Goal: Find specific page/section: Find specific page/section

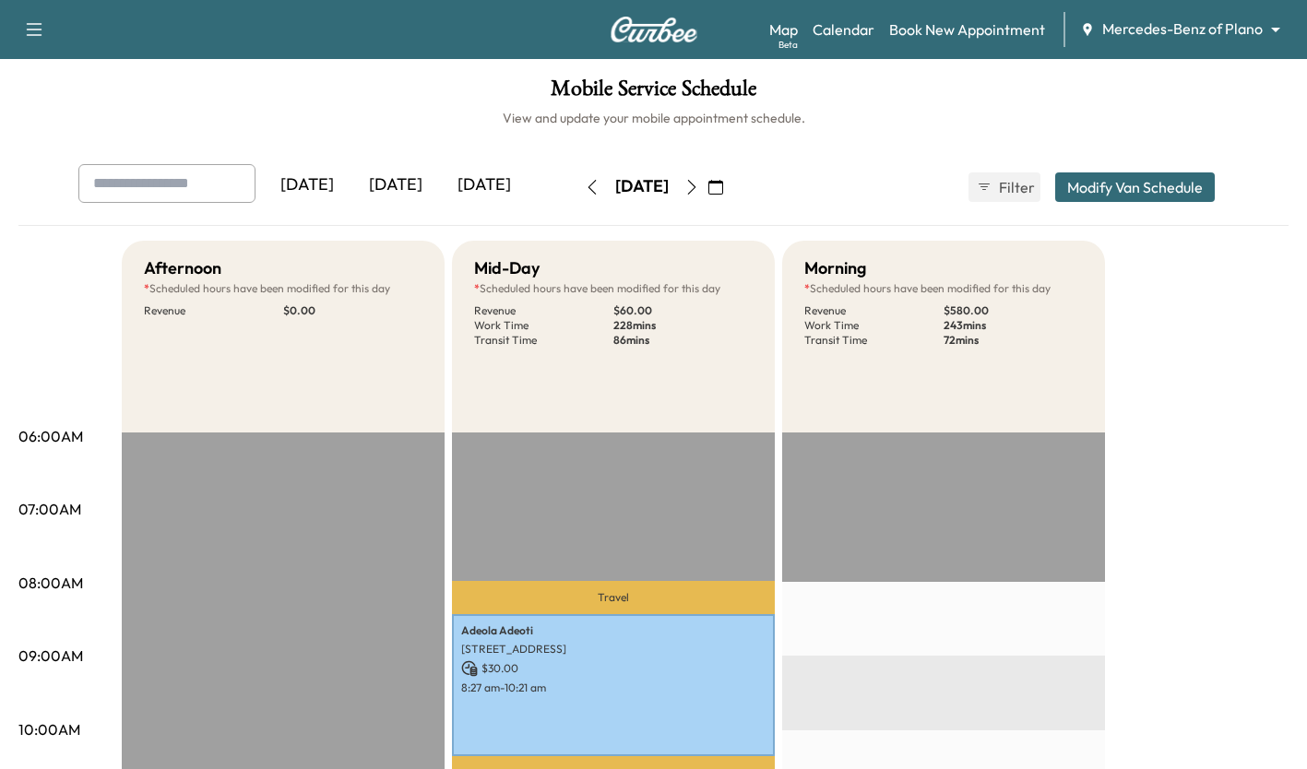
click at [1233, 31] on body "Support Log Out Map Beta Calendar Book New Appointment Mercedes-Benz of Plano *…" at bounding box center [653, 384] width 1307 height 769
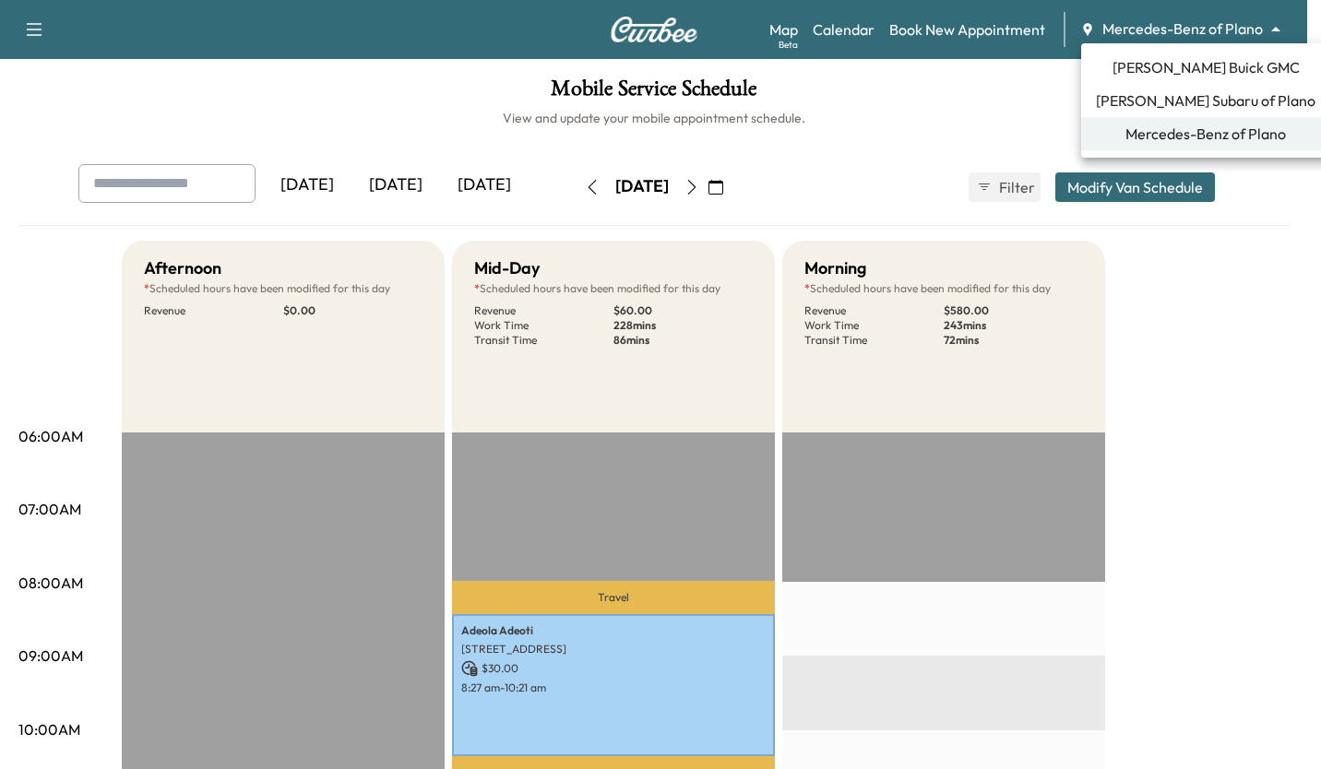
click at [1237, 65] on span "[PERSON_NAME] Buick GMC" at bounding box center [1205, 67] width 187 height 22
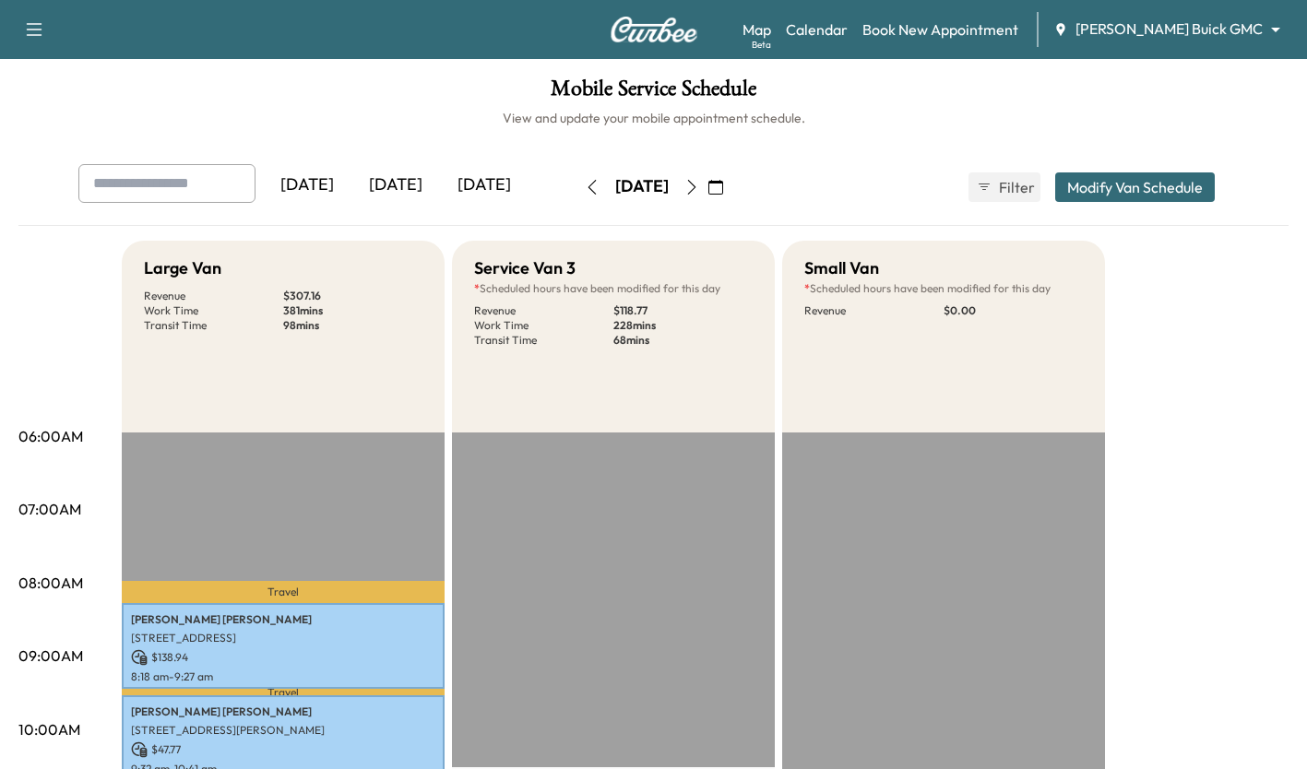
click at [1154, 190] on button "Modify Van Schedule" at bounding box center [1135, 187] width 160 height 30
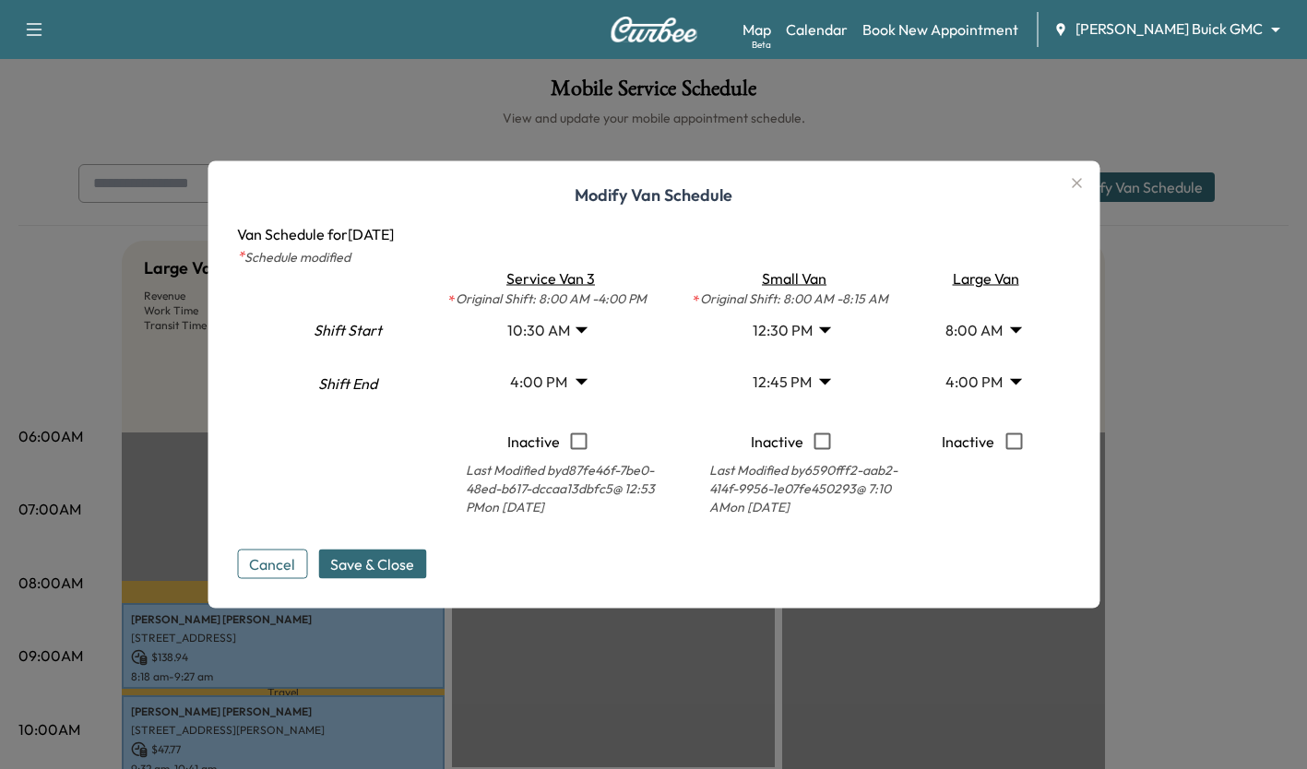
click at [1082, 183] on icon "button" at bounding box center [1077, 183] width 10 height 10
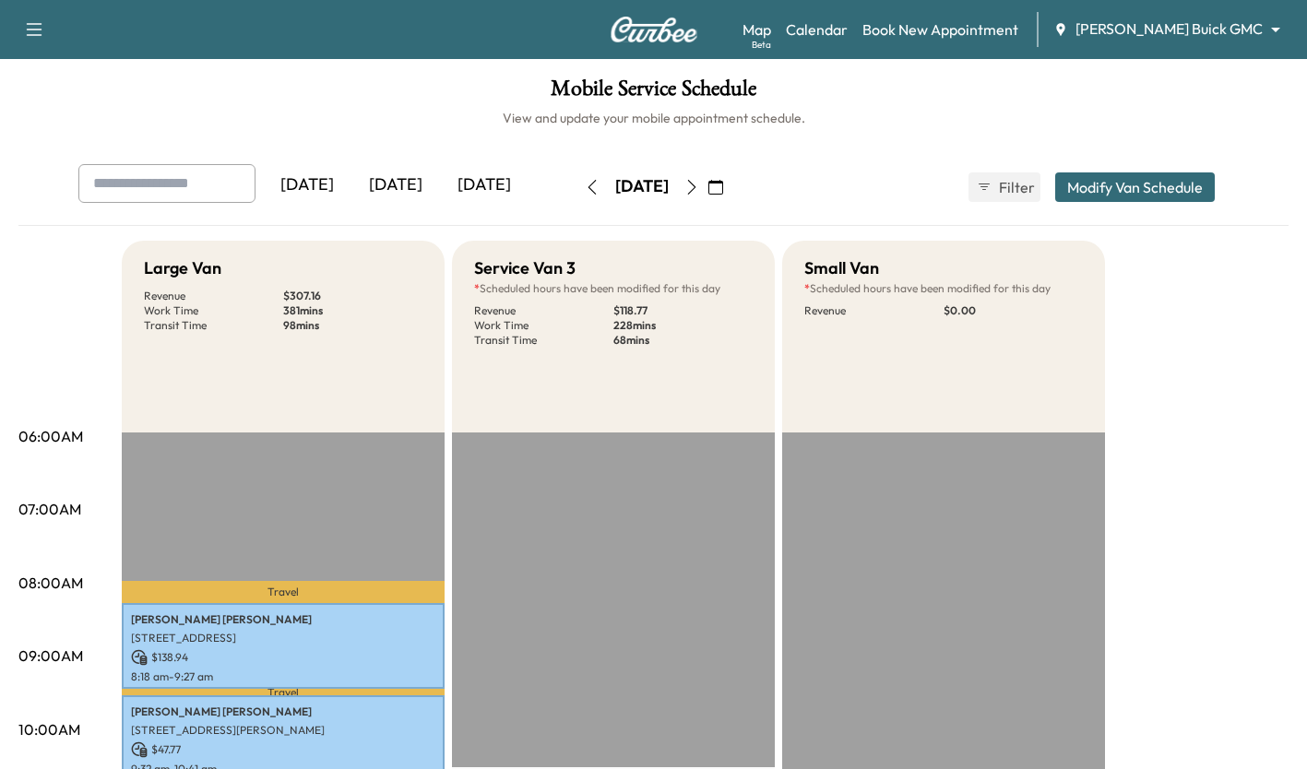
click at [1231, 32] on body "Support Log Out Map Beta Calendar Book New Appointment [PERSON_NAME] Buick GMC …" at bounding box center [653, 384] width 1307 height 769
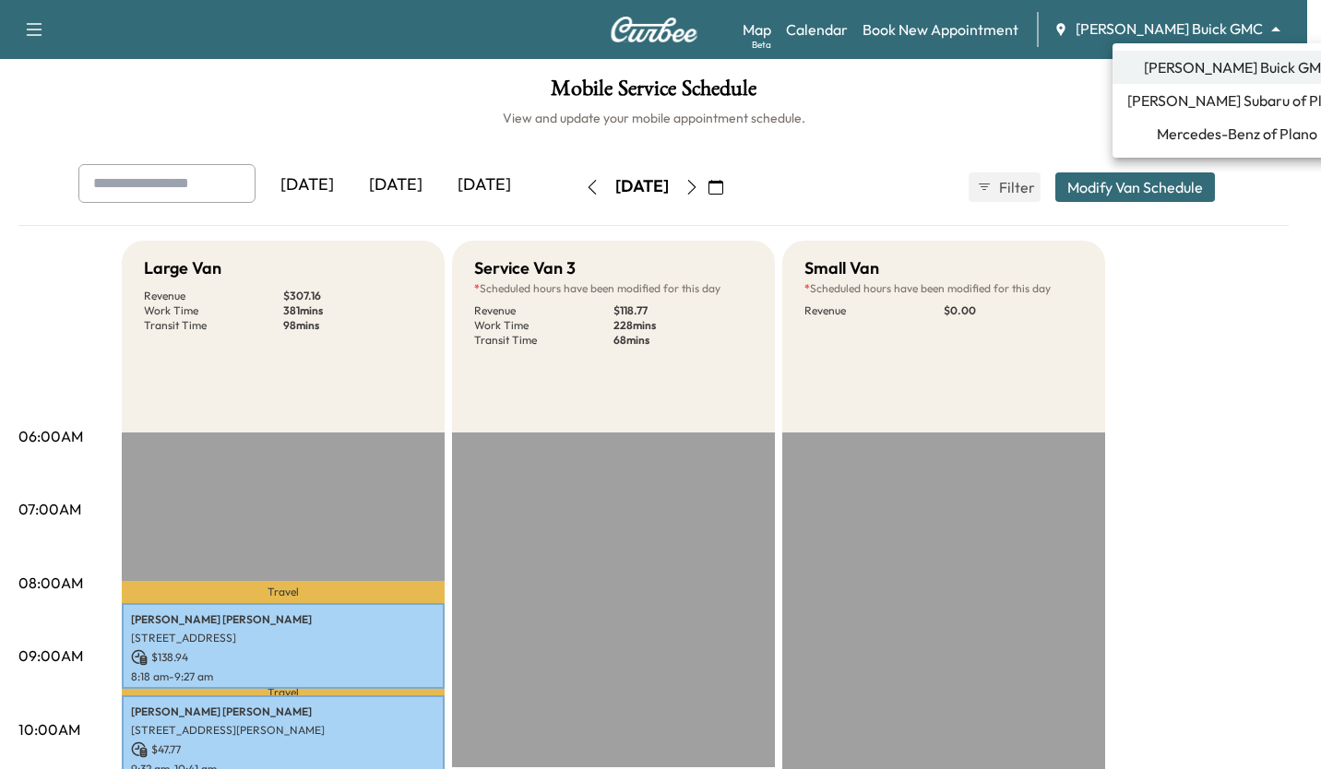
click at [1267, 106] on span "[PERSON_NAME] Subaru of Plano" at bounding box center [1237, 100] width 220 height 22
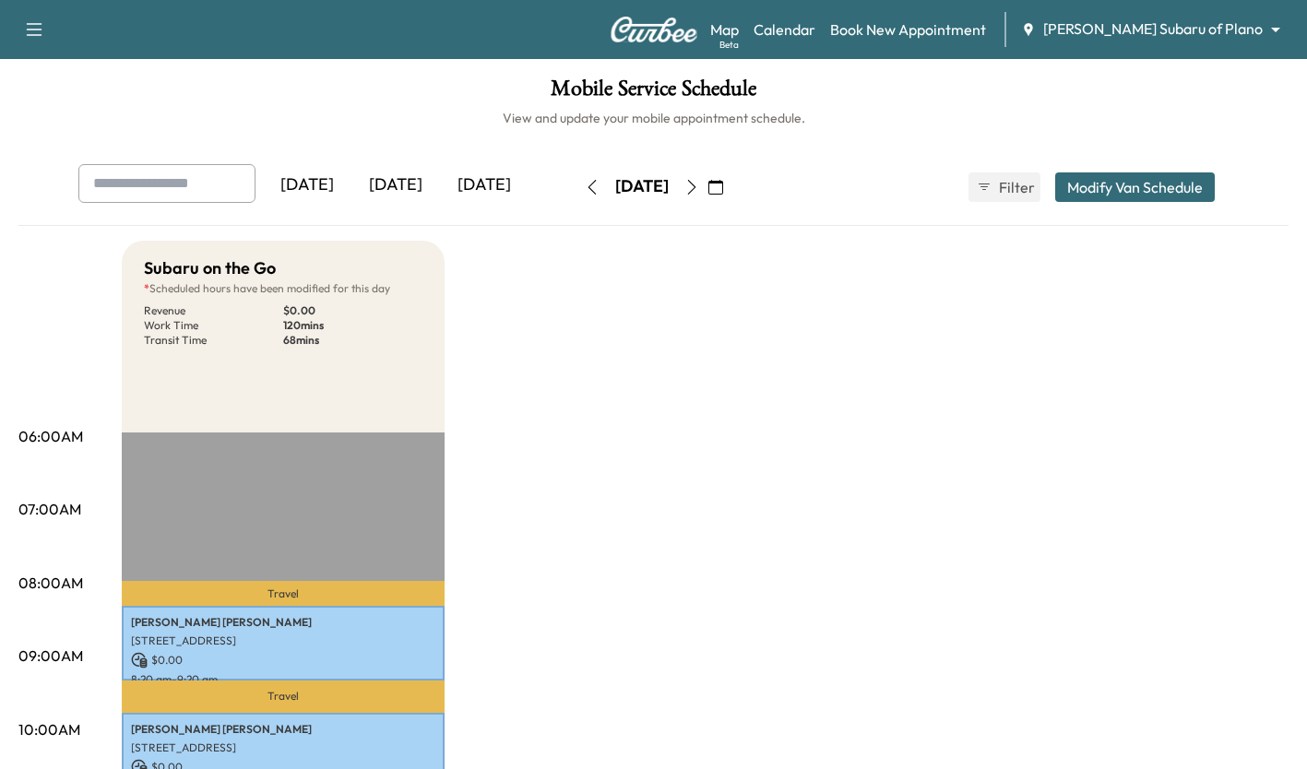
click at [1212, 31] on body "Support Log Out Map Beta Calendar Book New Appointment [PERSON_NAME] Subaru of …" at bounding box center [653, 384] width 1307 height 769
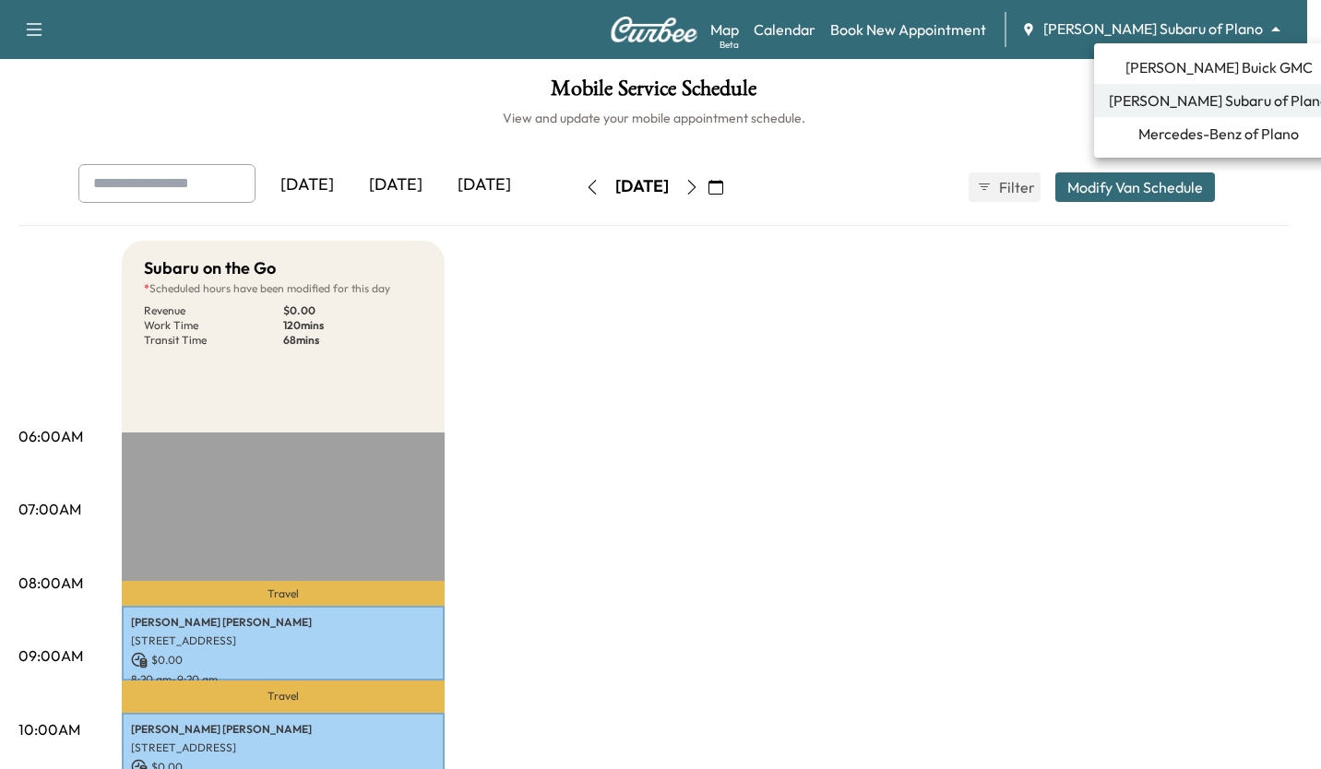
click at [1237, 72] on span "[PERSON_NAME] Buick GMC" at bounding box center [1218, 67] width 187 height 22
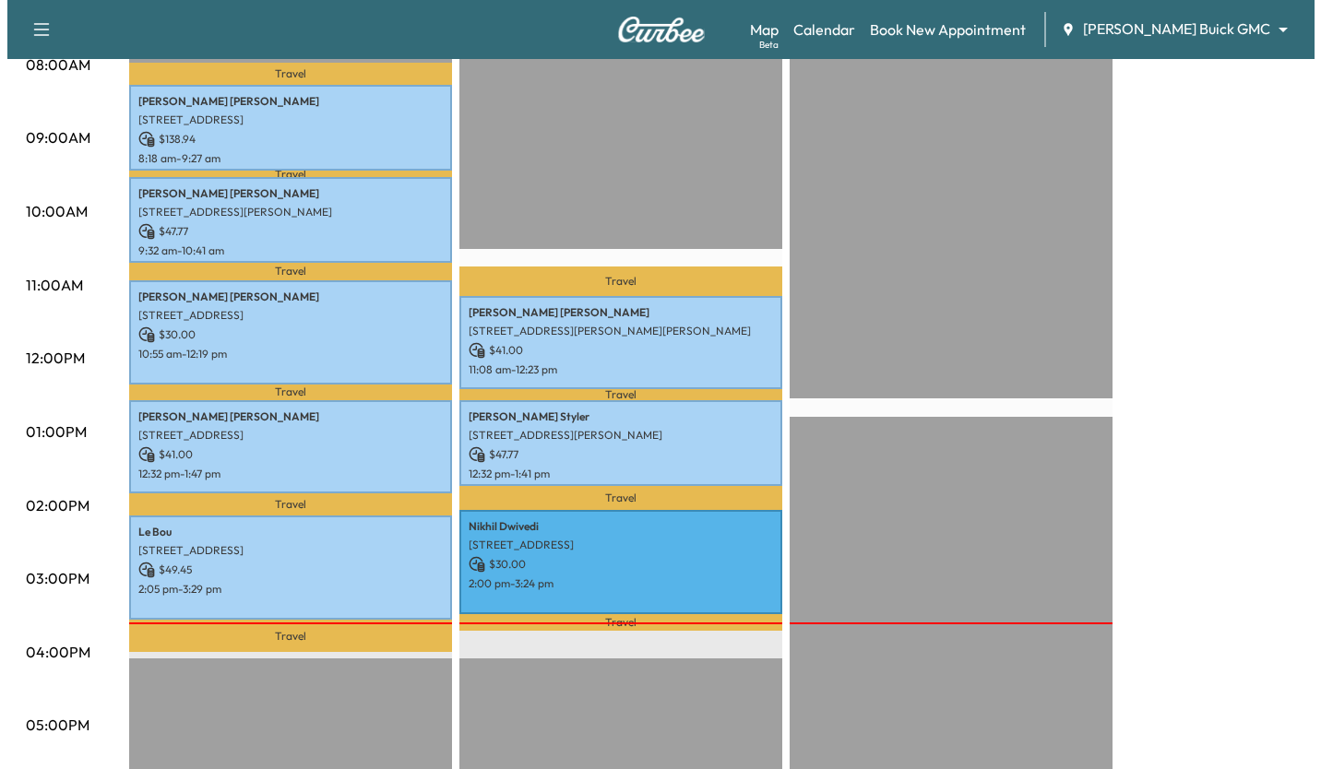
scroll to position [504, 0]
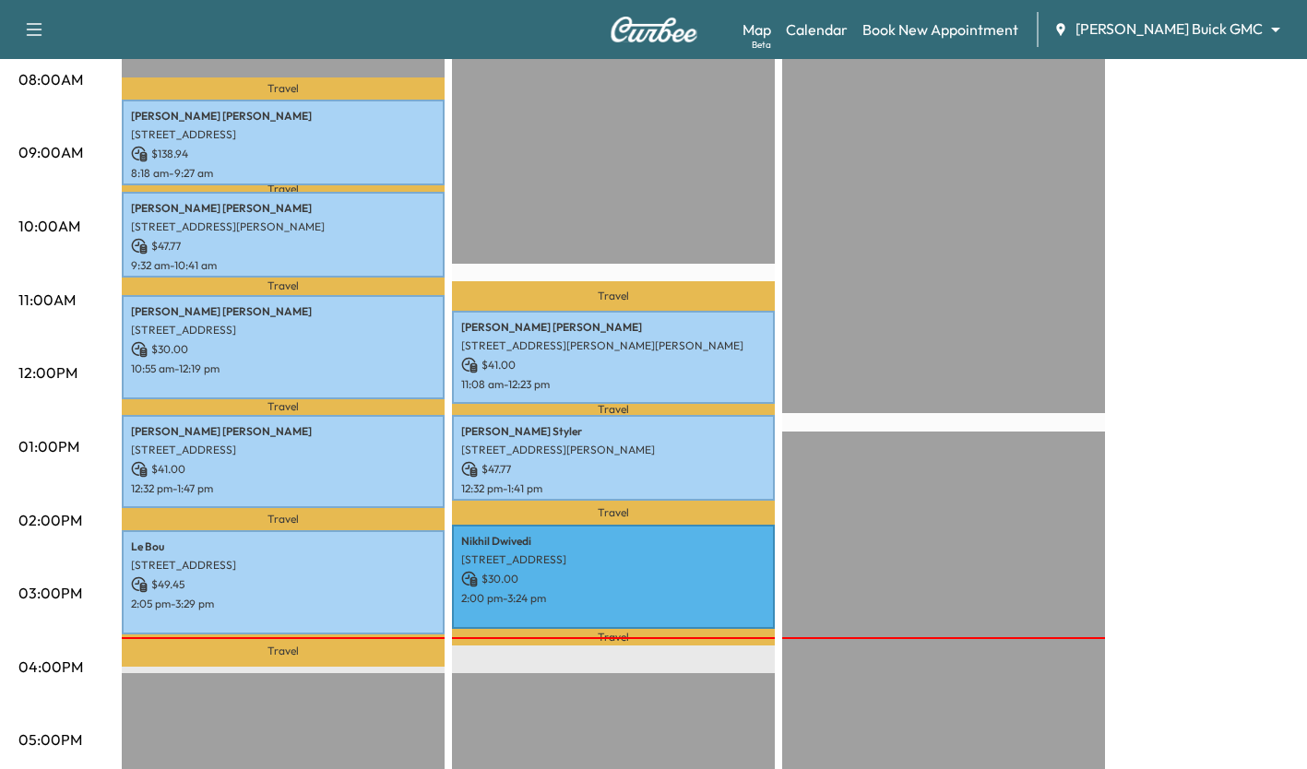
click at [655, 571] on p "$ 30.00" at bounding box center [613, 579] width 304 height 17
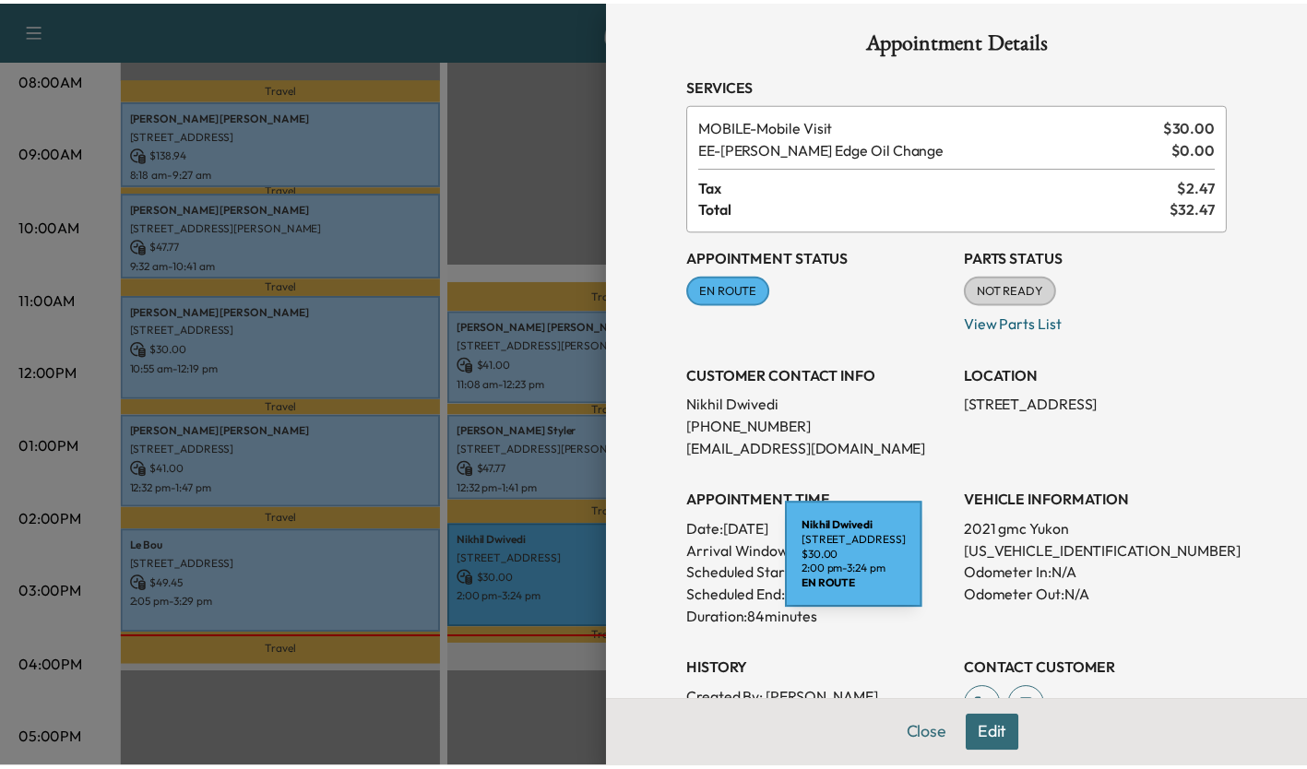
scroll to position [0, 0]
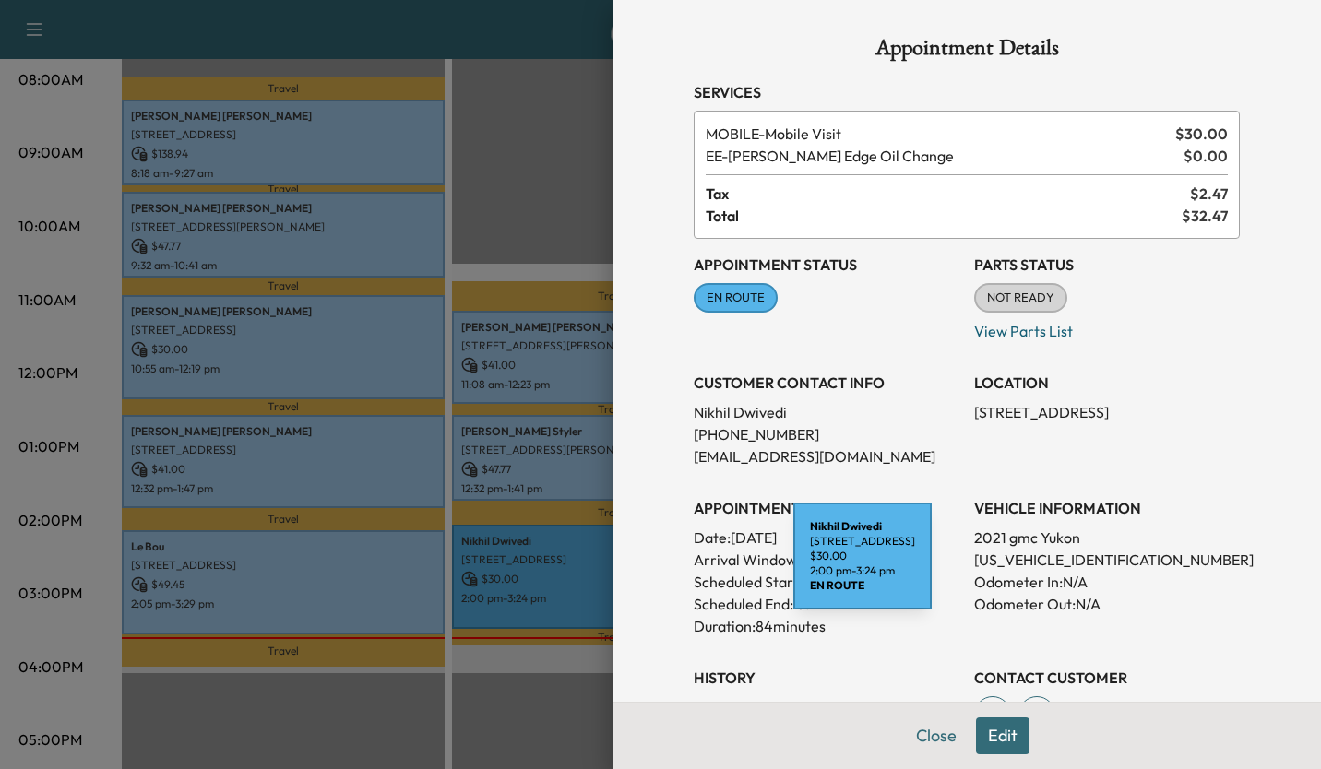
click at [521, 192] on div at bounding box center [660, 384] width 1321 height 769
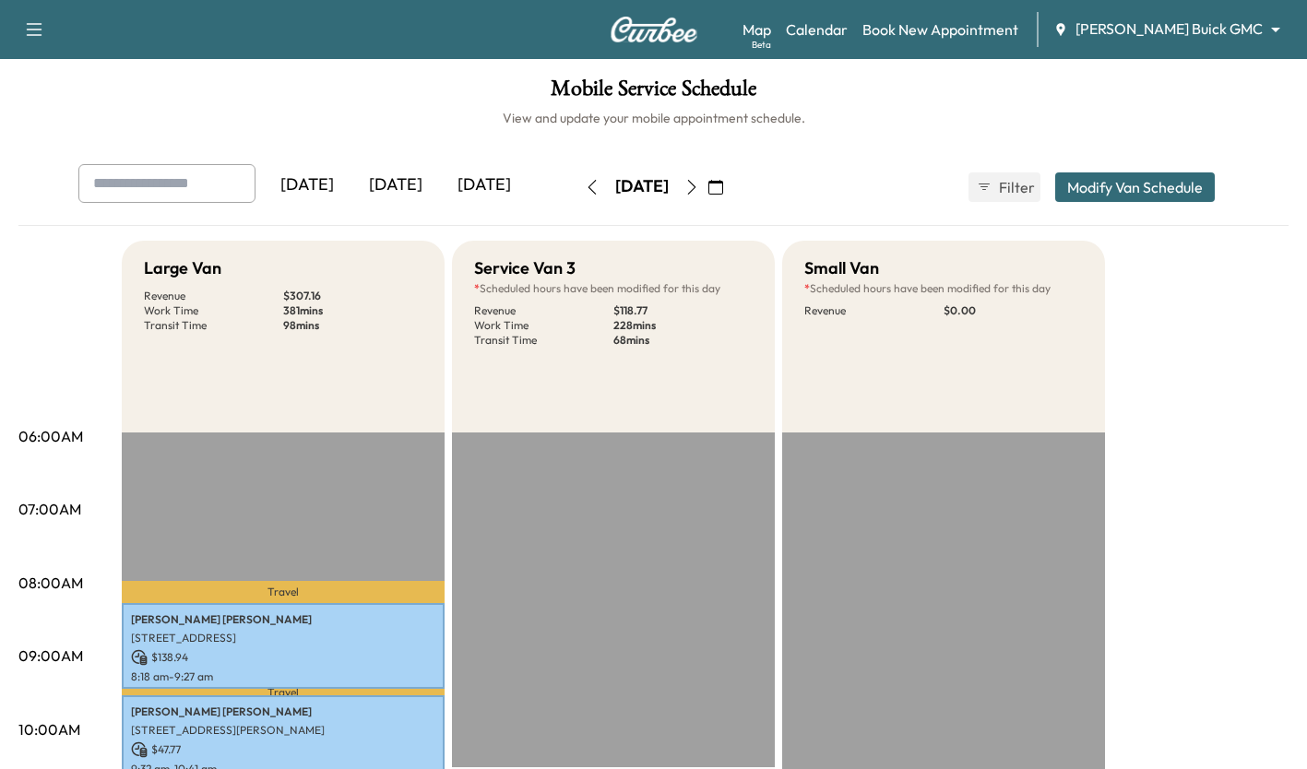
click at [1254, 39] on body "Support Log Out Map Beta Calendar Book New Appointment [PERSON_NAME] Buick GMC …" at bounding box center [653, 384] width 1307 height 769
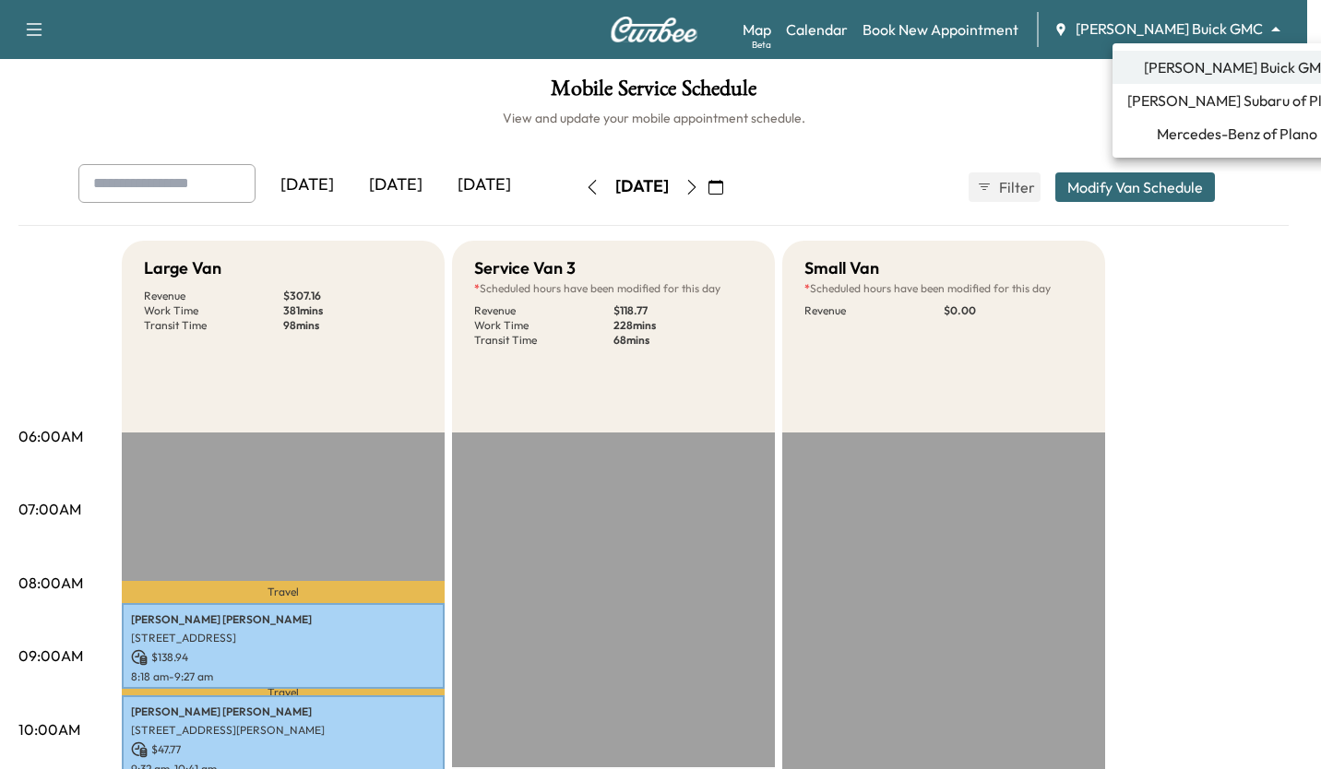
click at [1246, 139] on span "Mercedes-Benz of Plano" at bounding box center [1237, 134] width 161 height 22
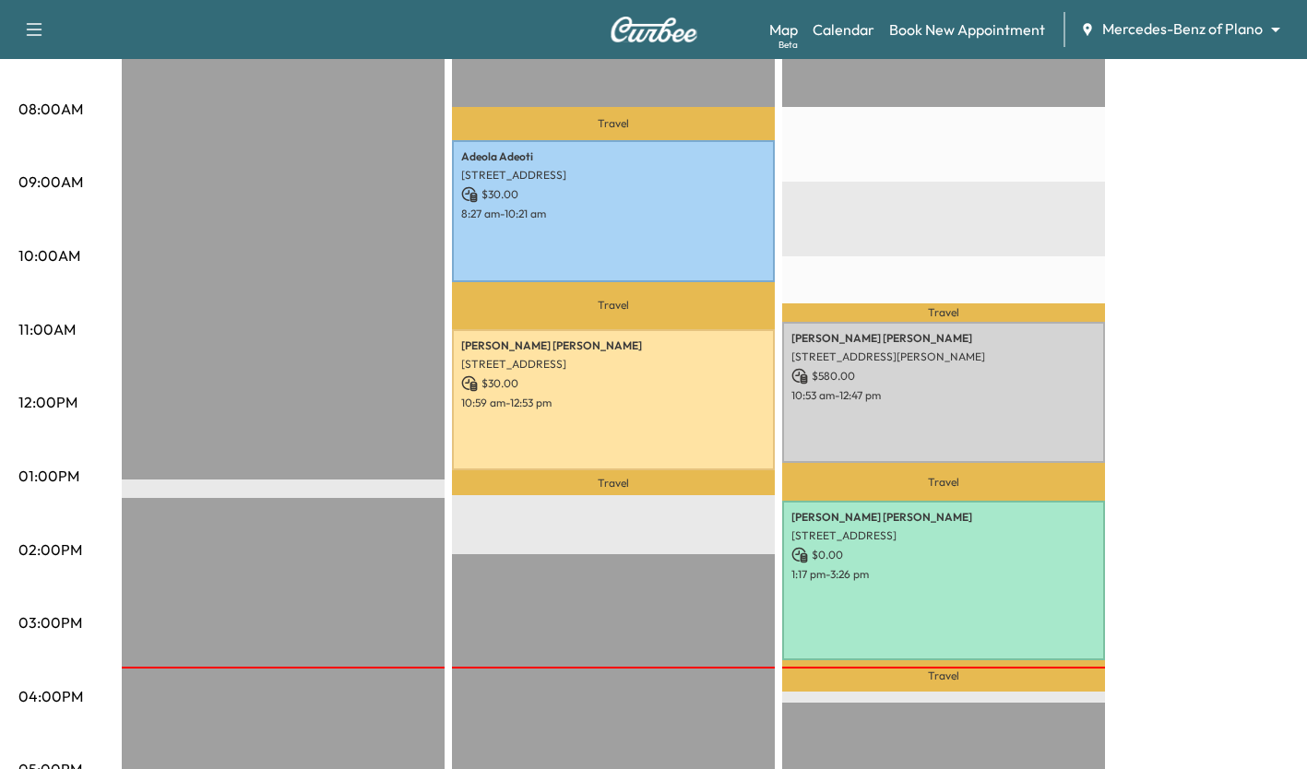
scroll to position [475, 0]
